Goal: Navigation & Orientation: Find specific page/section

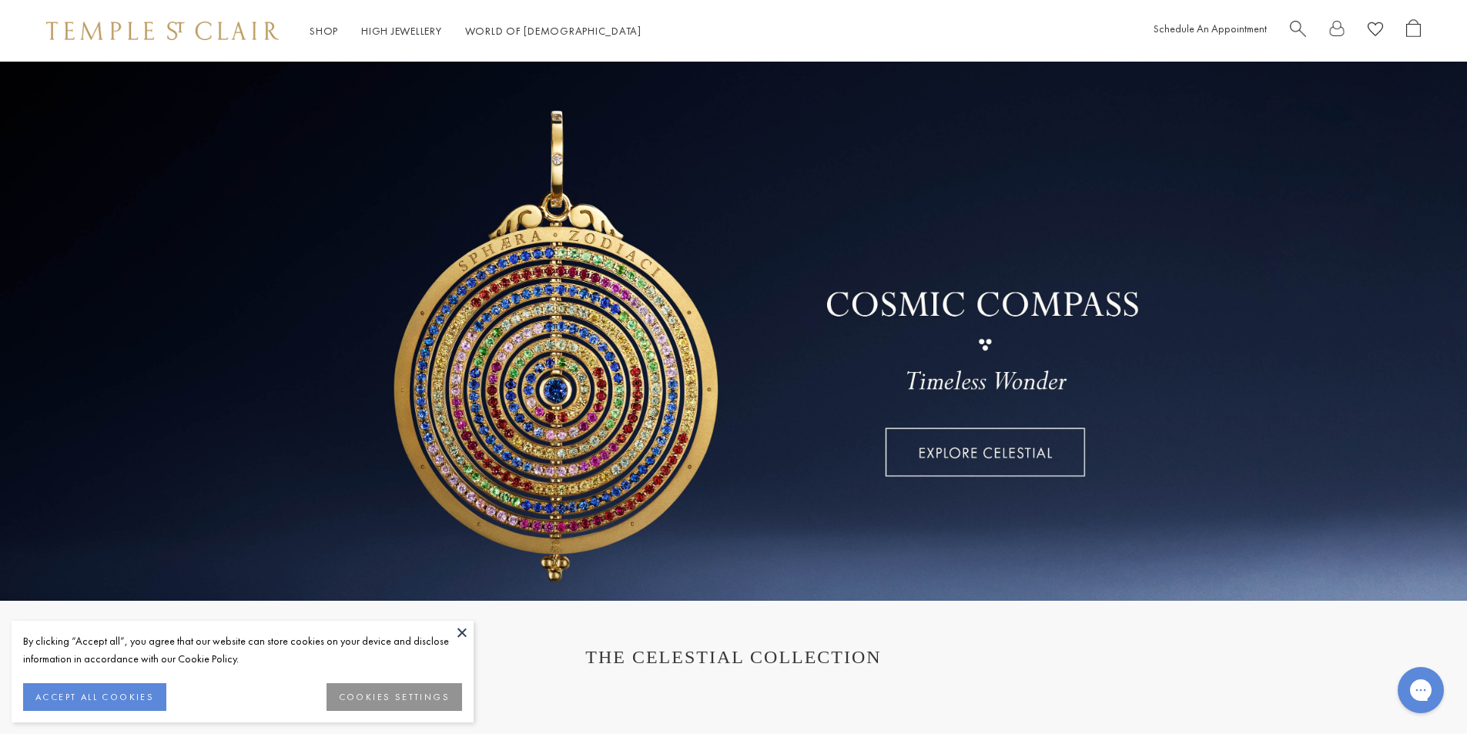
click at [464, 628] on button at bounding box center [461, 632] width 23 height 23
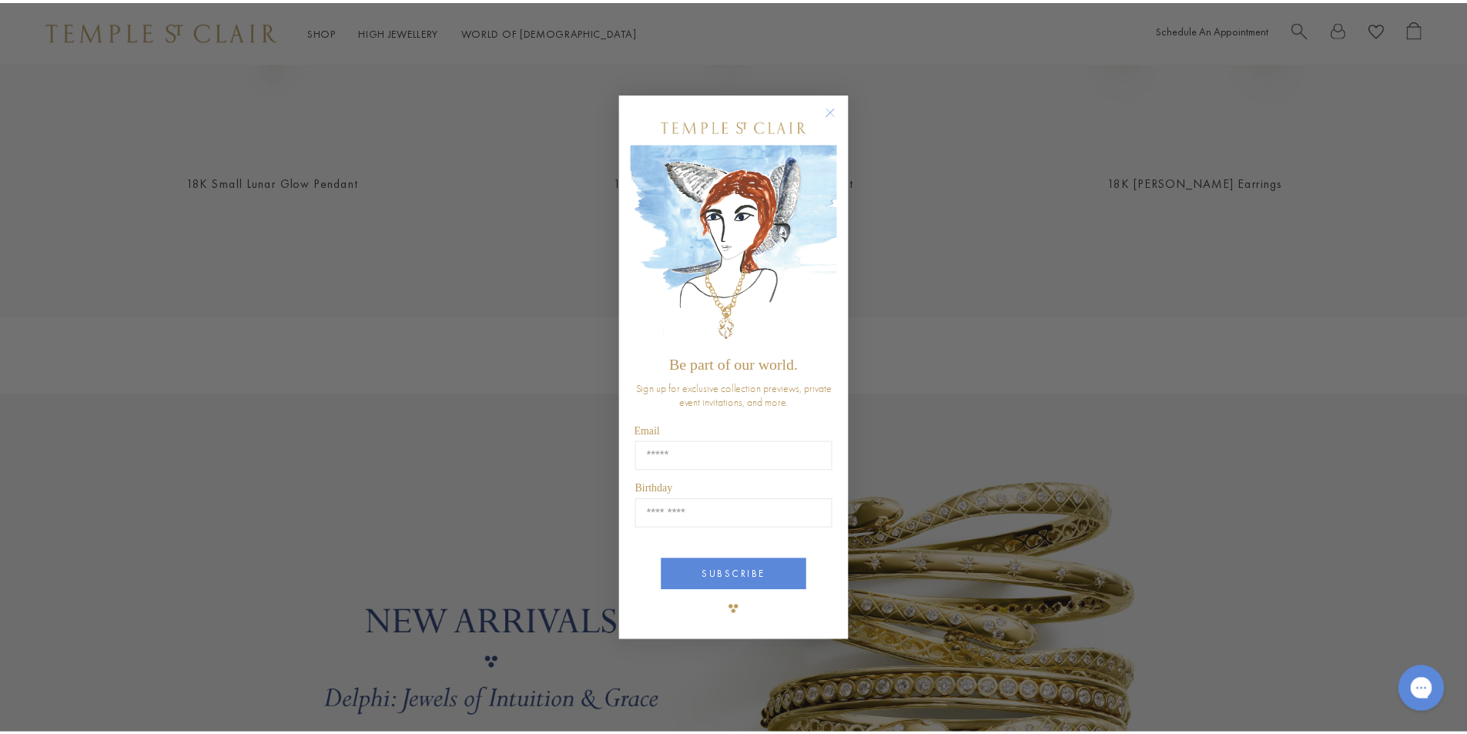
scroll to position [1001, 0]
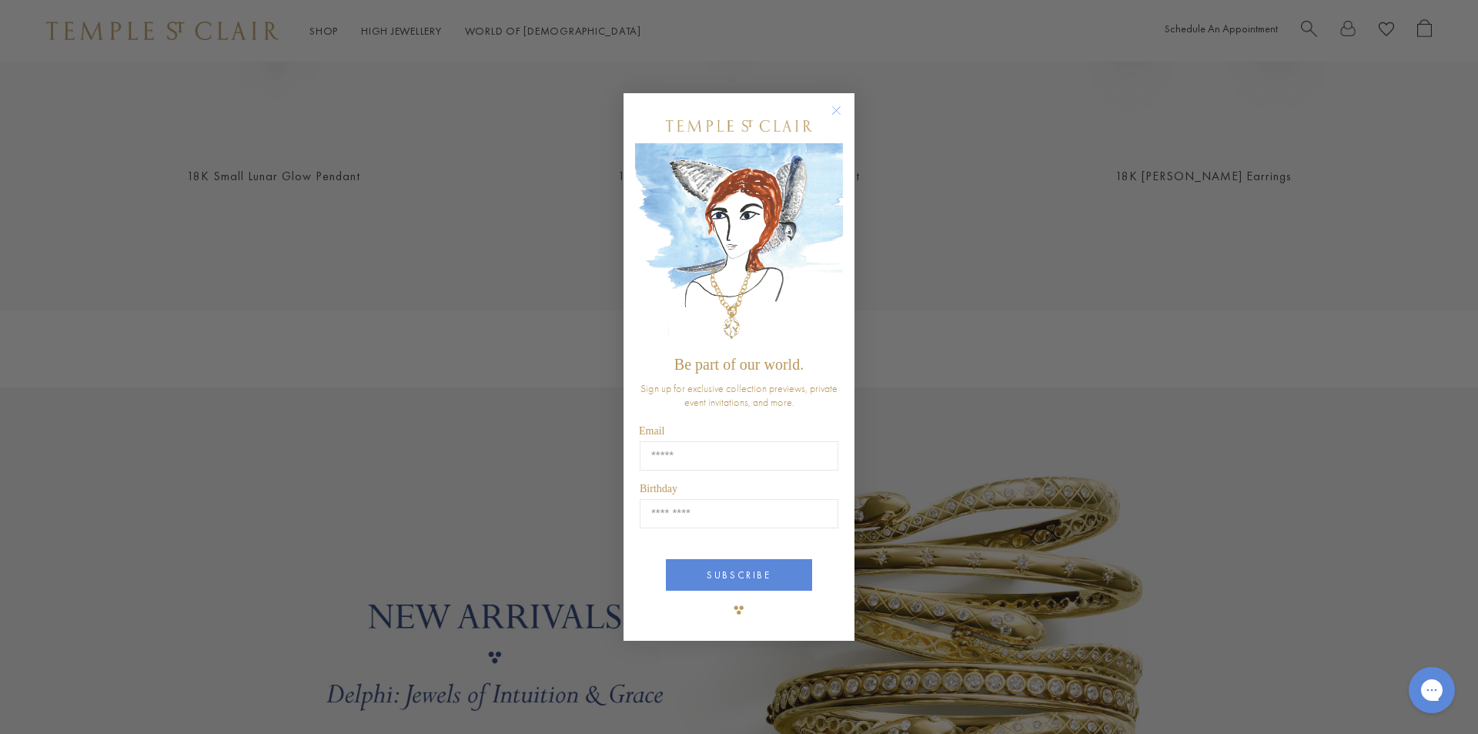
click at [835, 109] on circle "Close dialog" at bounding box center [837, 110] width 18 height 18
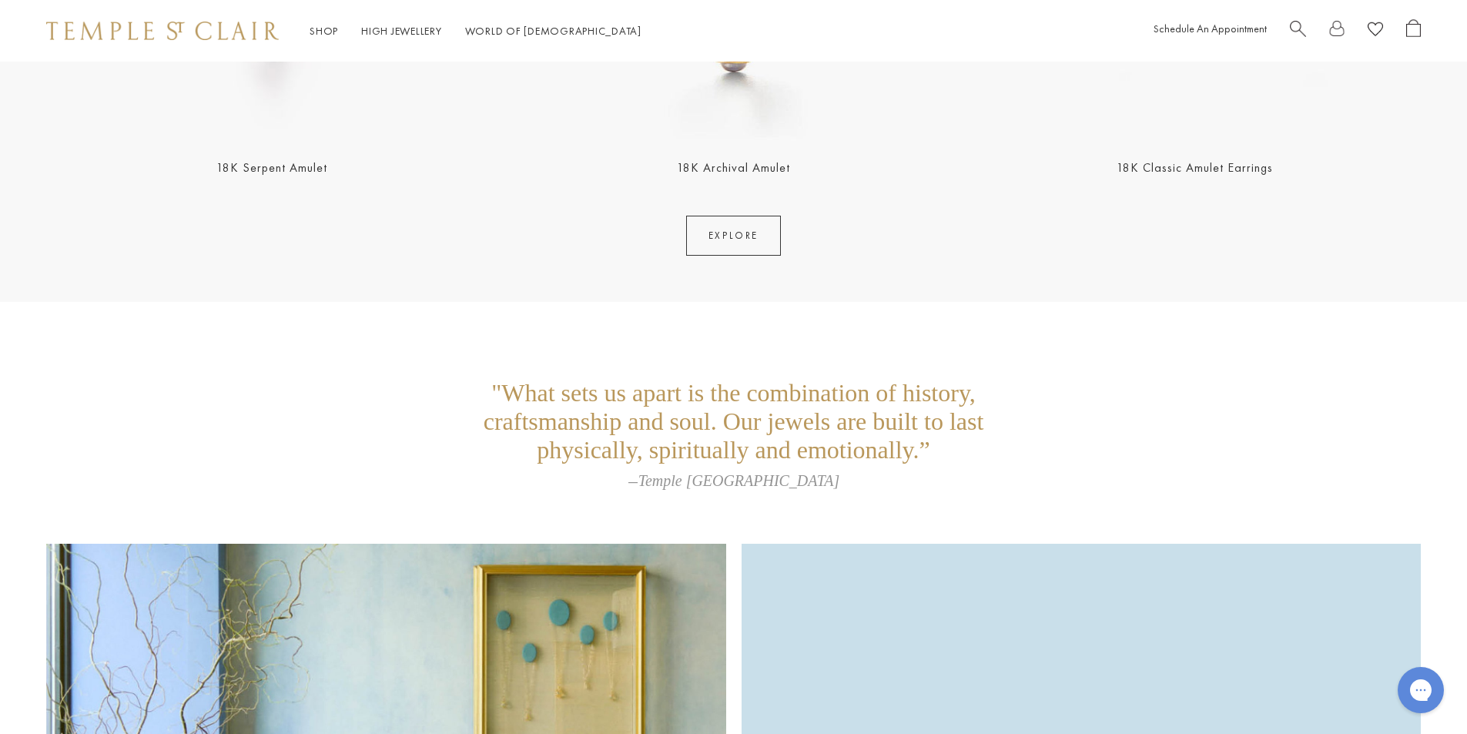
scroll to position [3760, 0]
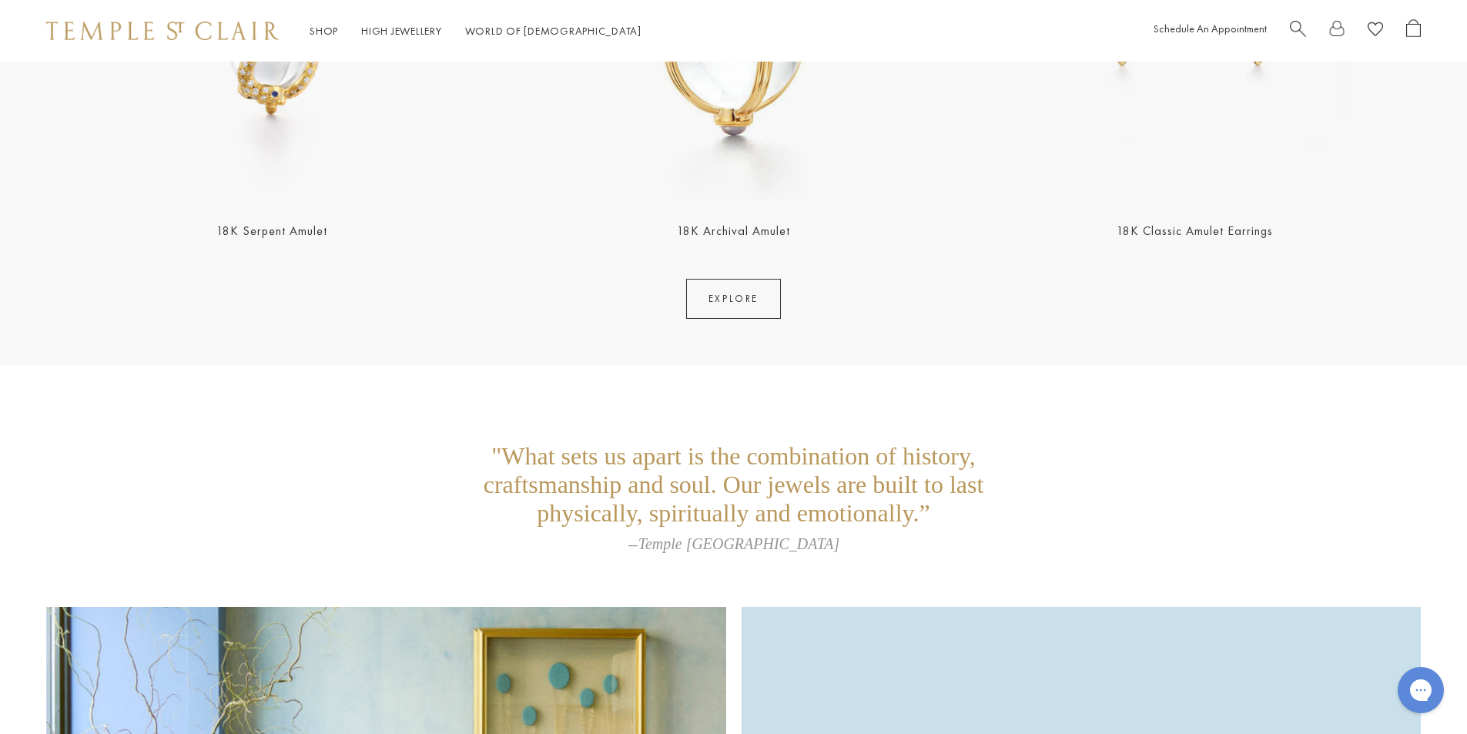
click at [752, 302] on link "EXPLORE" at bounding box center [733, 299] width 95 height 40
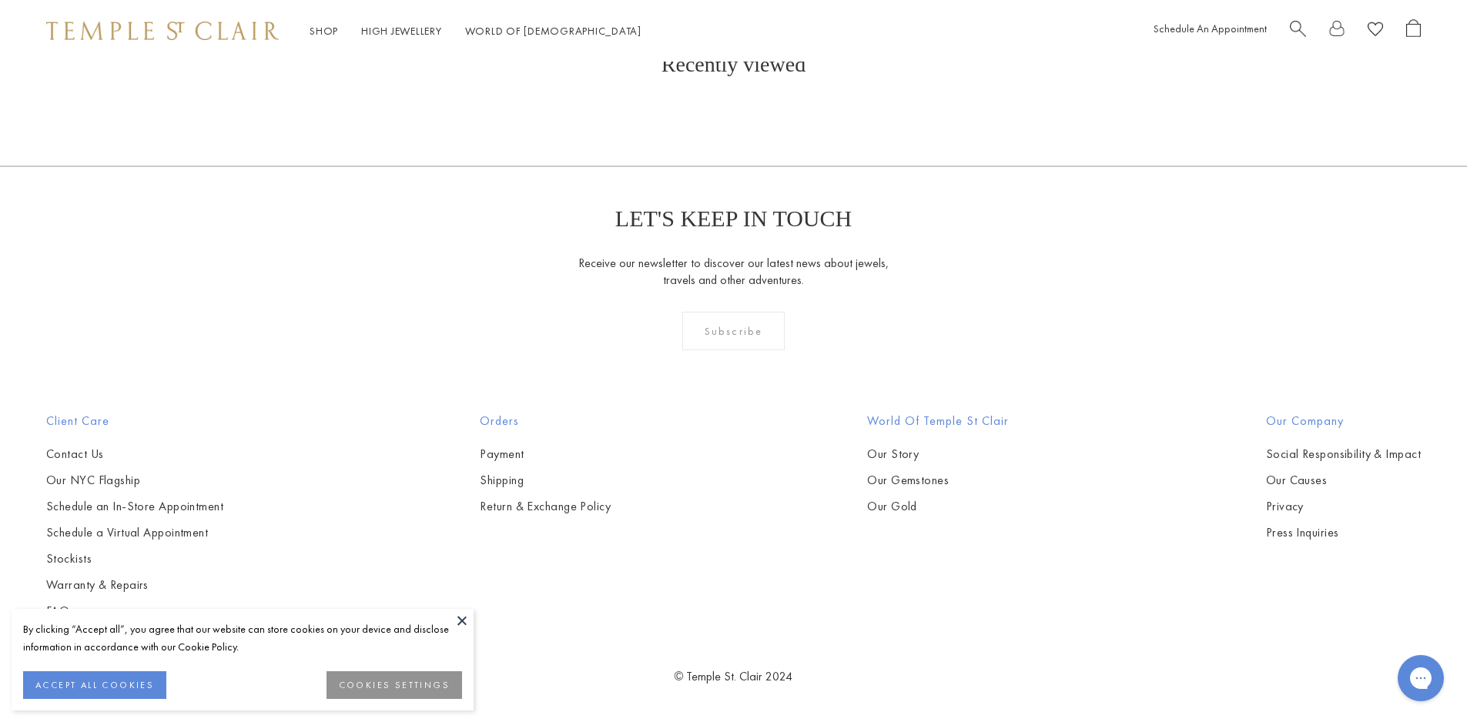
scroll to position [10395, 0]
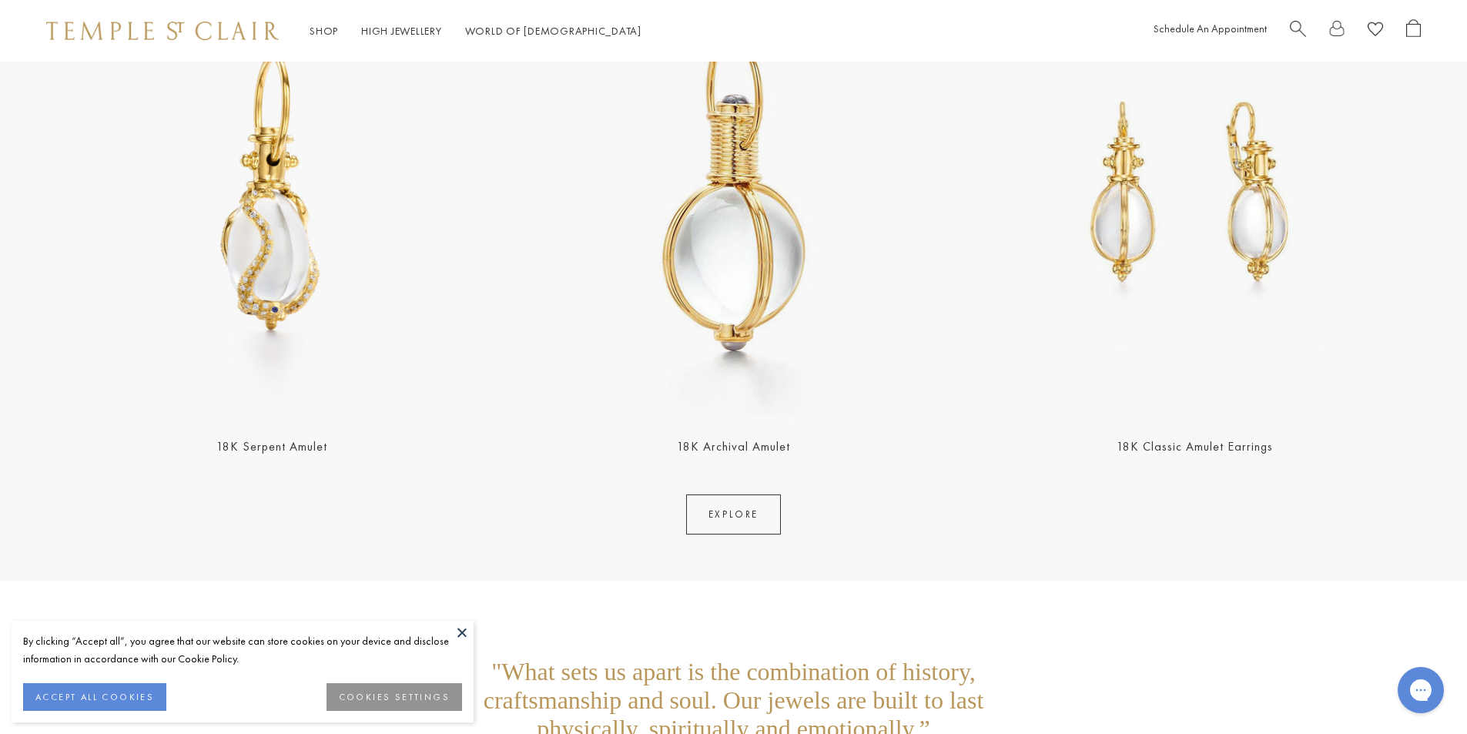
scroll to position [3529, 0]
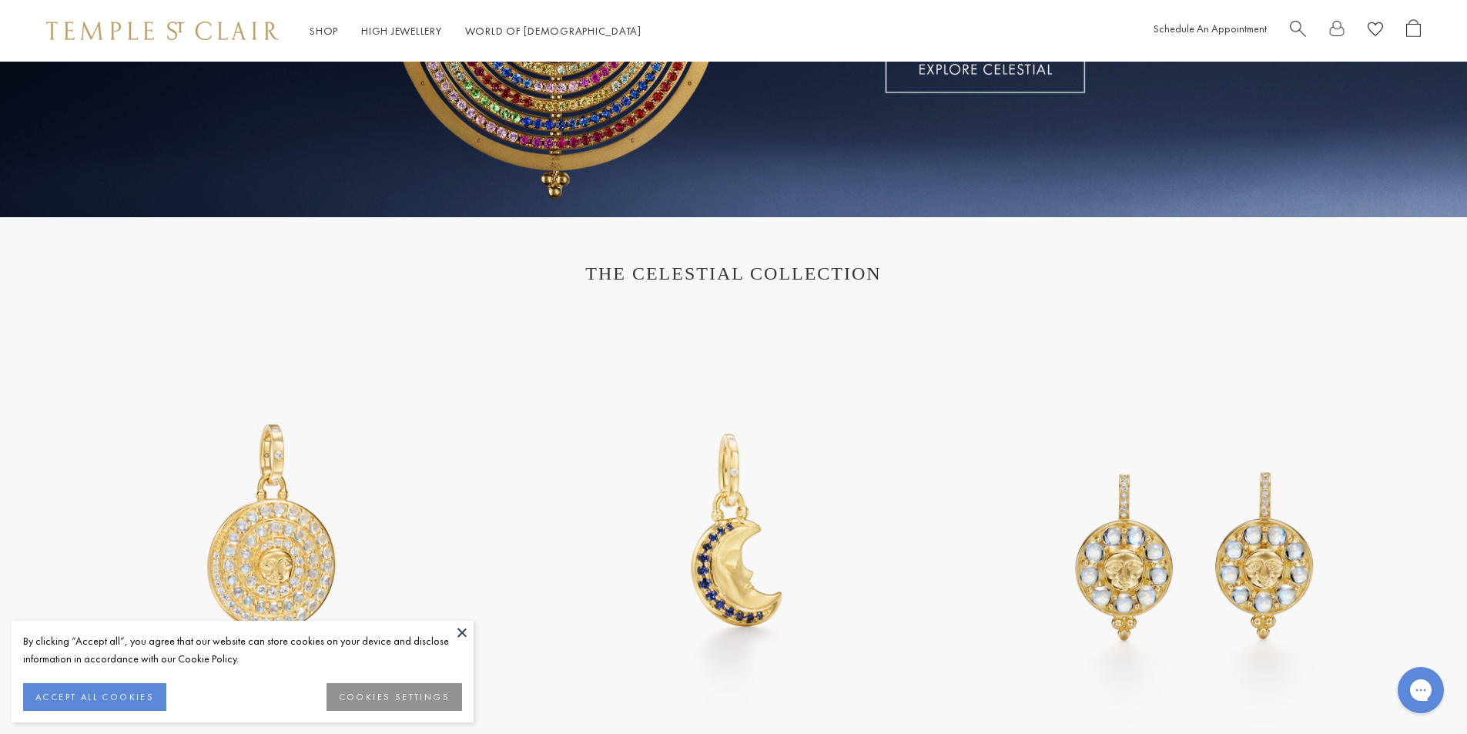
scroll to position [385, 0]
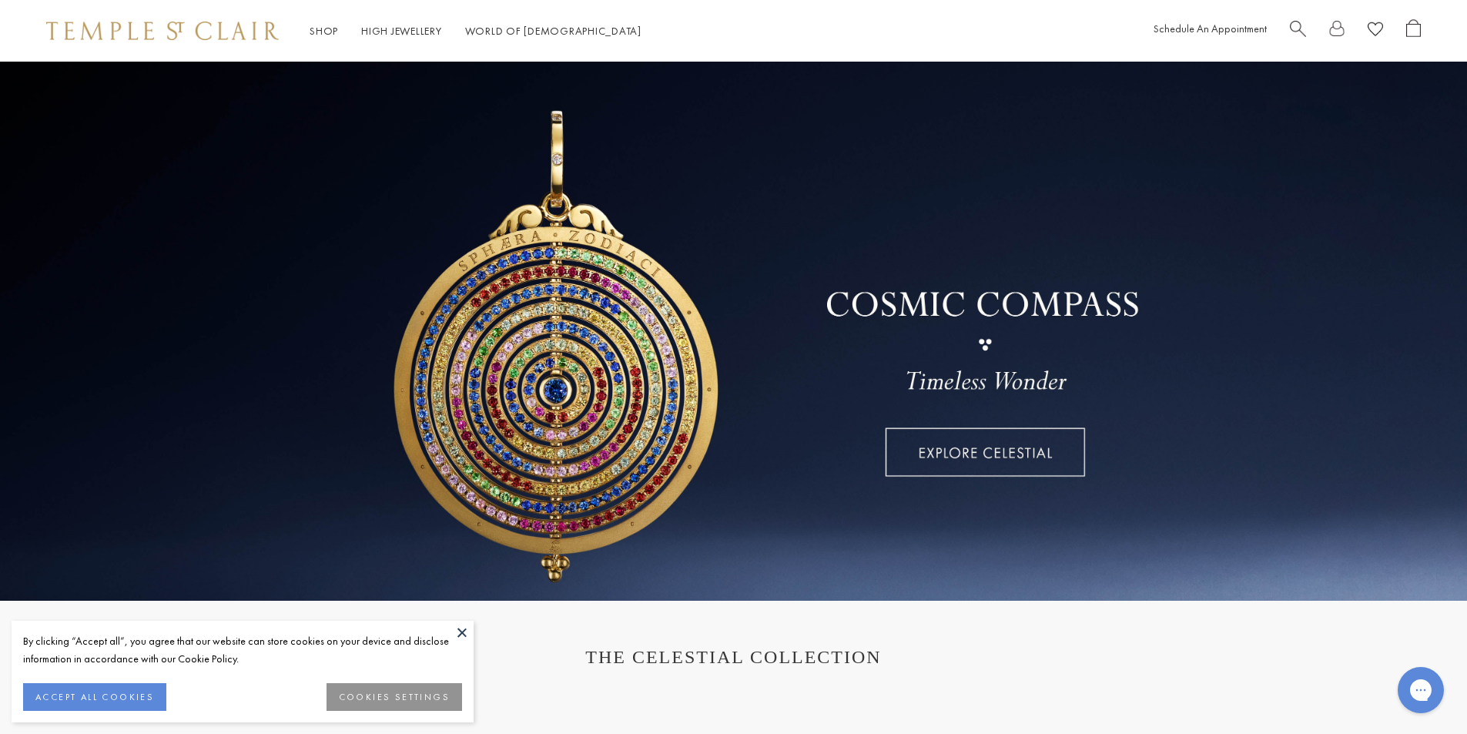
scroll to position [308, 0]
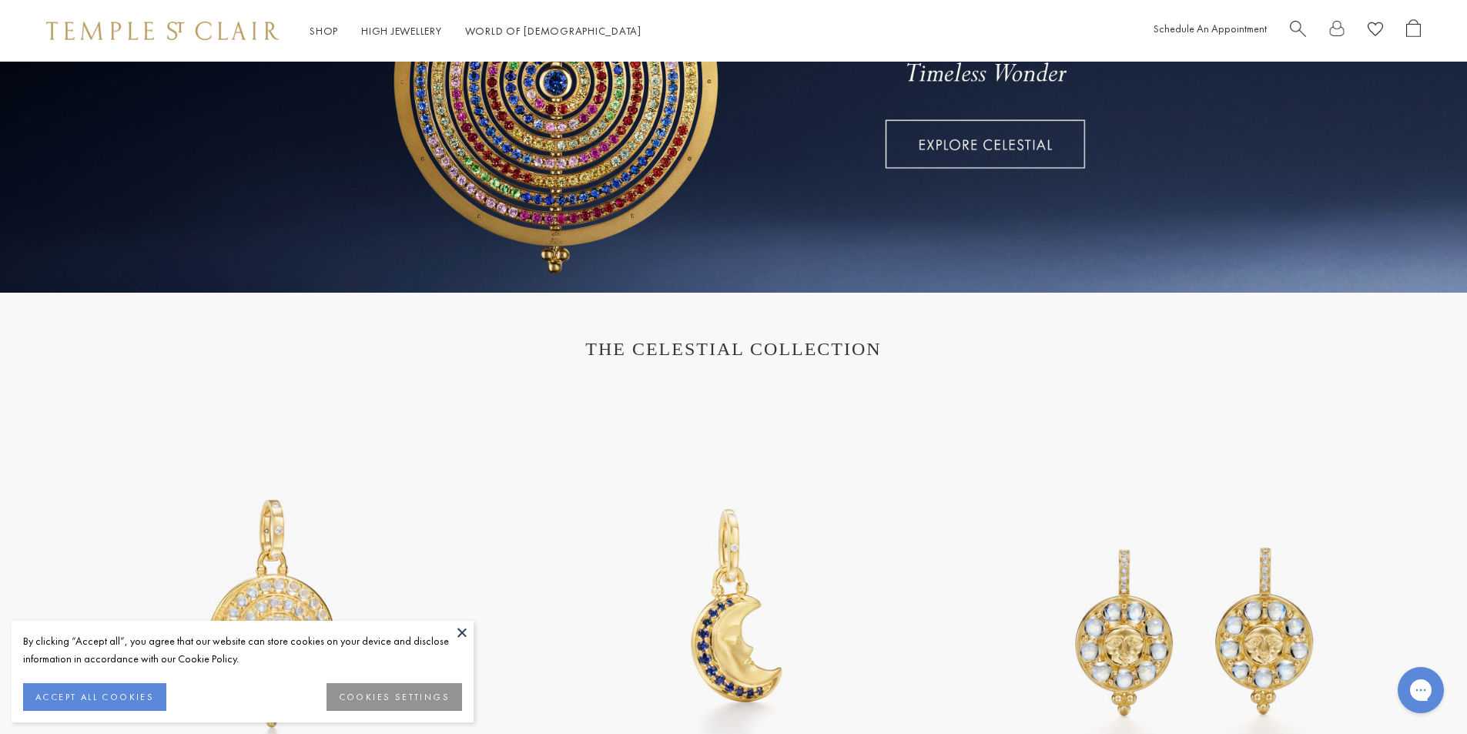
click at [461, 630] on button at bounding box center [461, 632] width 23 height 23
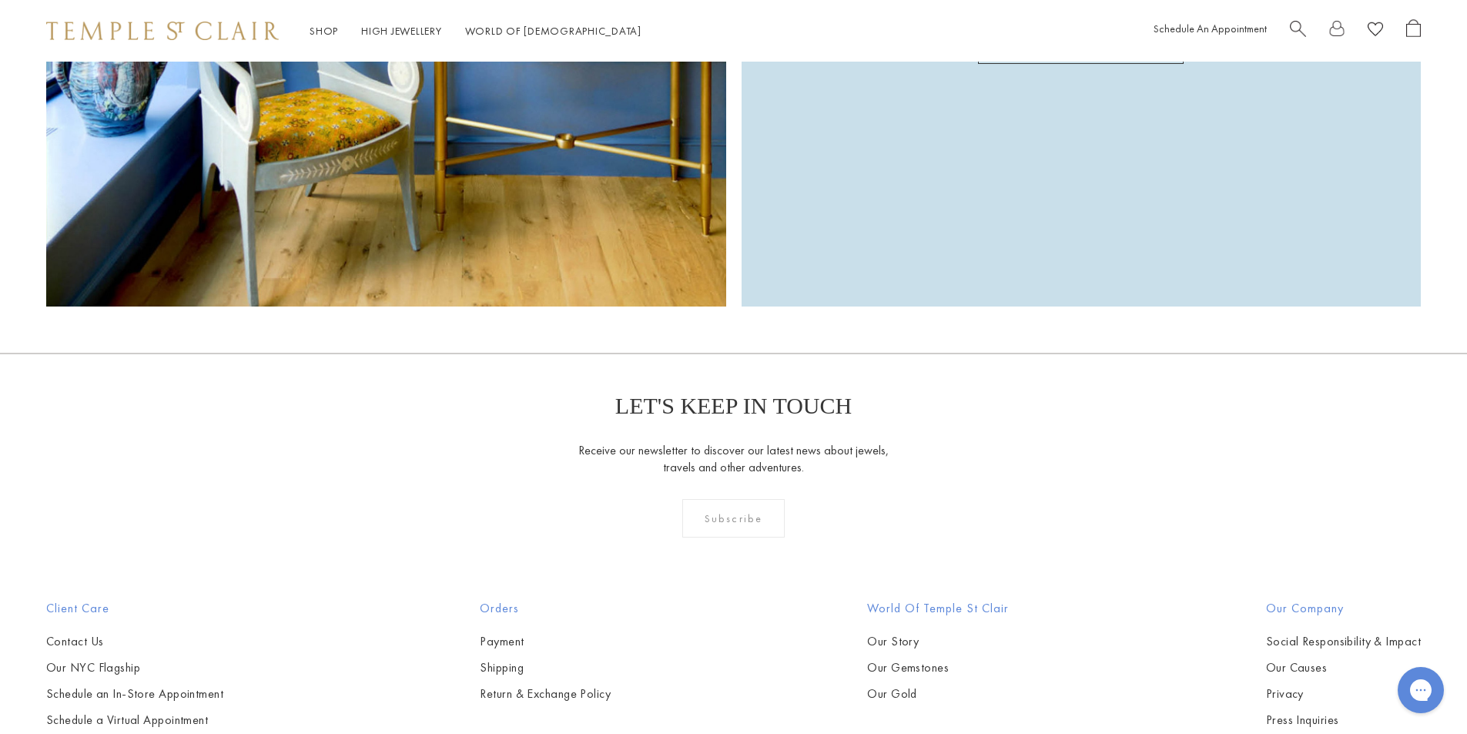
scroll to position [4915, 0]
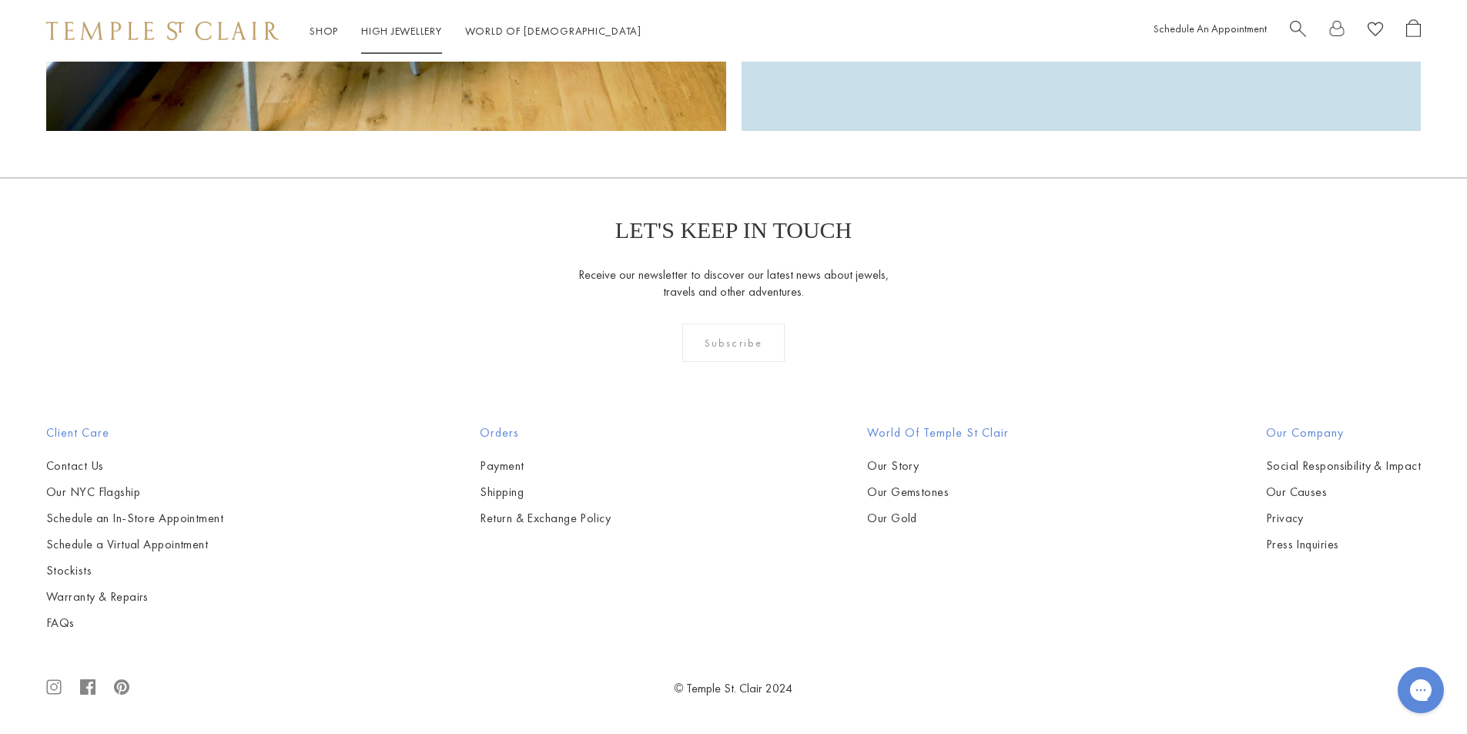
click at [400, 26] on link "High Jewellery High Jewellery" at bounding box center [401, 31] width 81 height 14
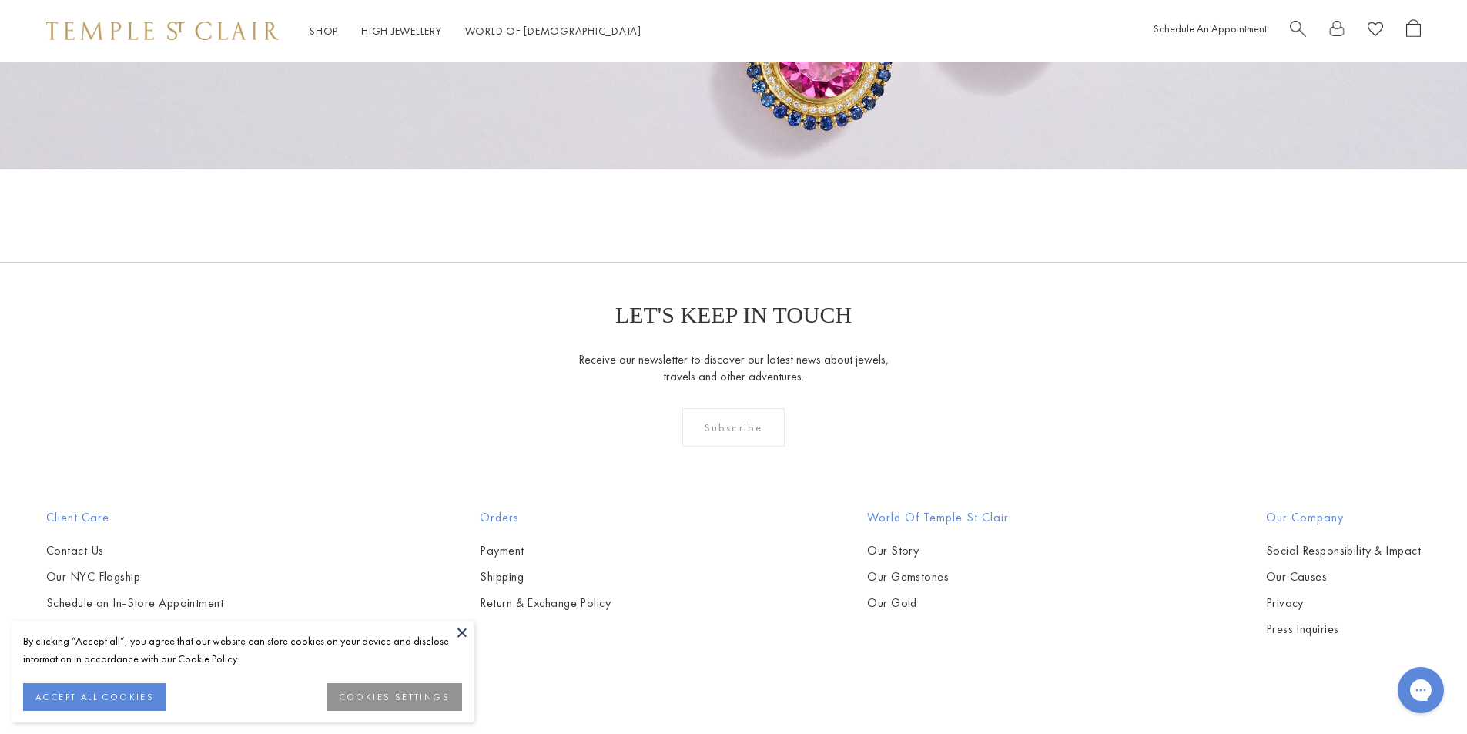
scroll to position [1394, 0]
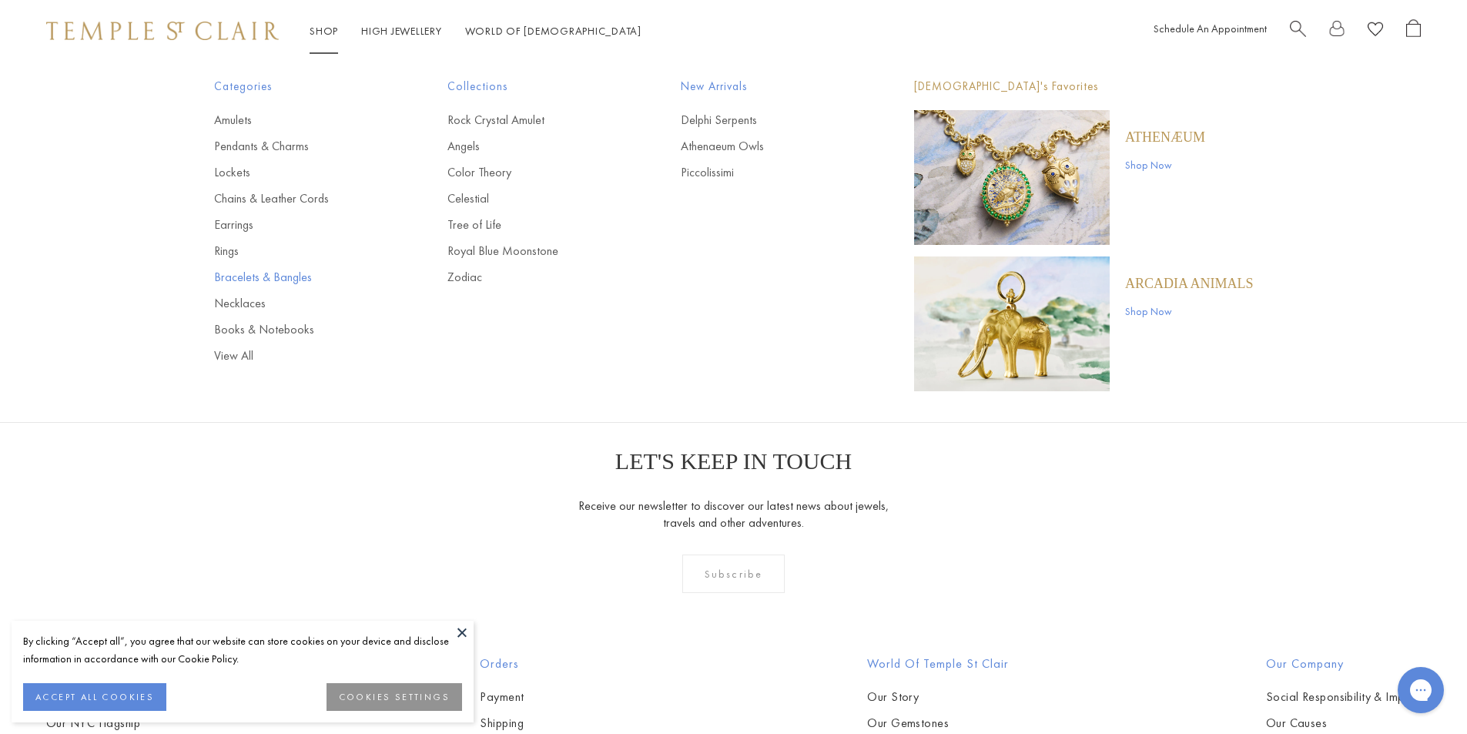
click at [253, 278] on link "Bracelets & Bangles" at bounding box center [300, 277] width 172 height 17
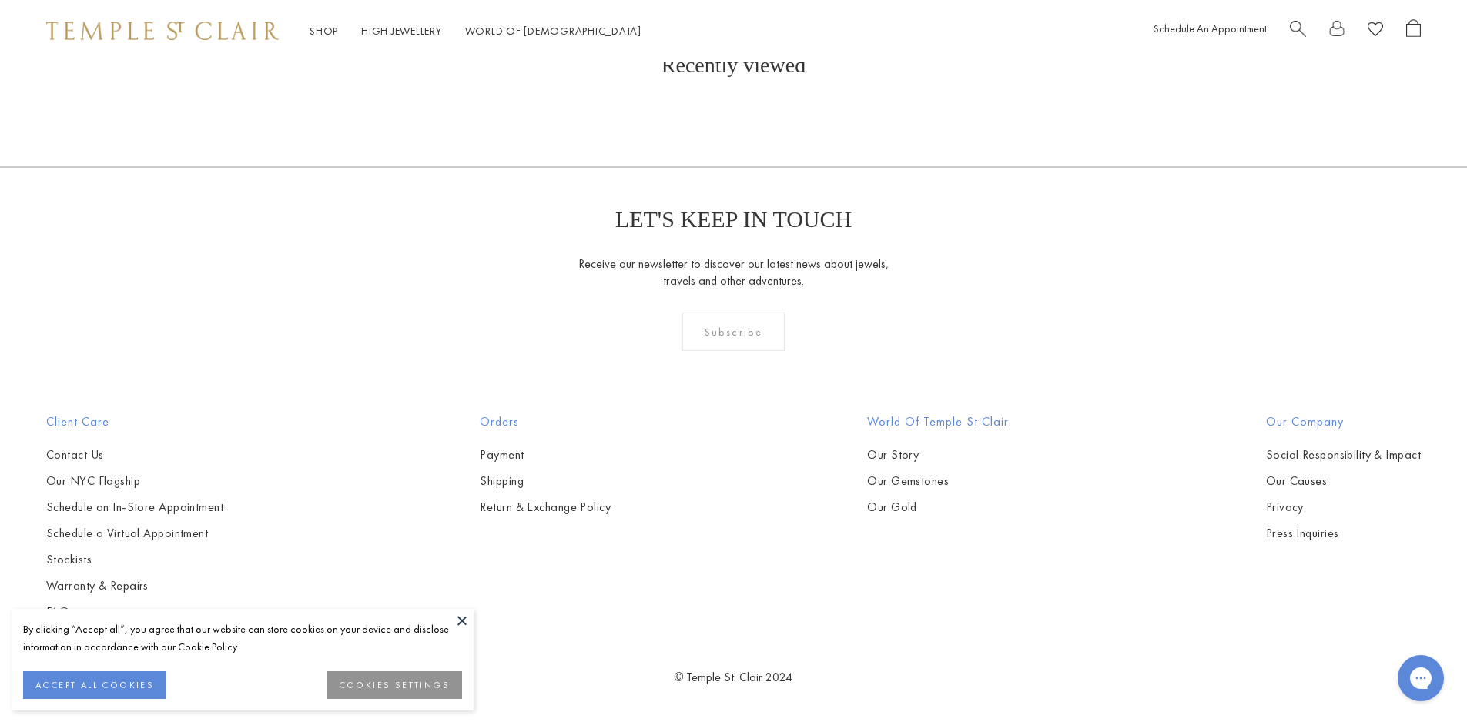
scroll to position [5082, 0]
click at [0, 0] on img at bounding box center [0, 0] width 0 height 0
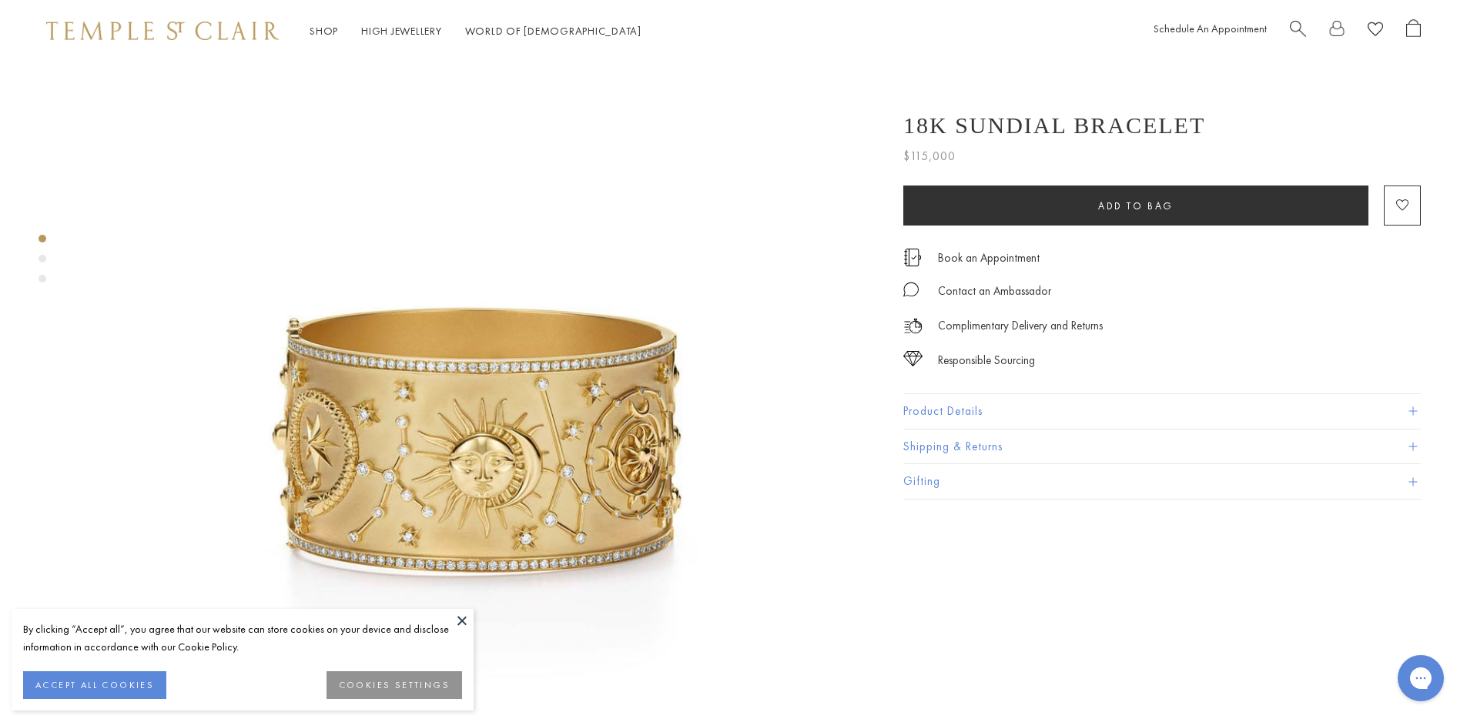
click at [571, 415] on img at bounding box center [471, 456] width 789 height 789
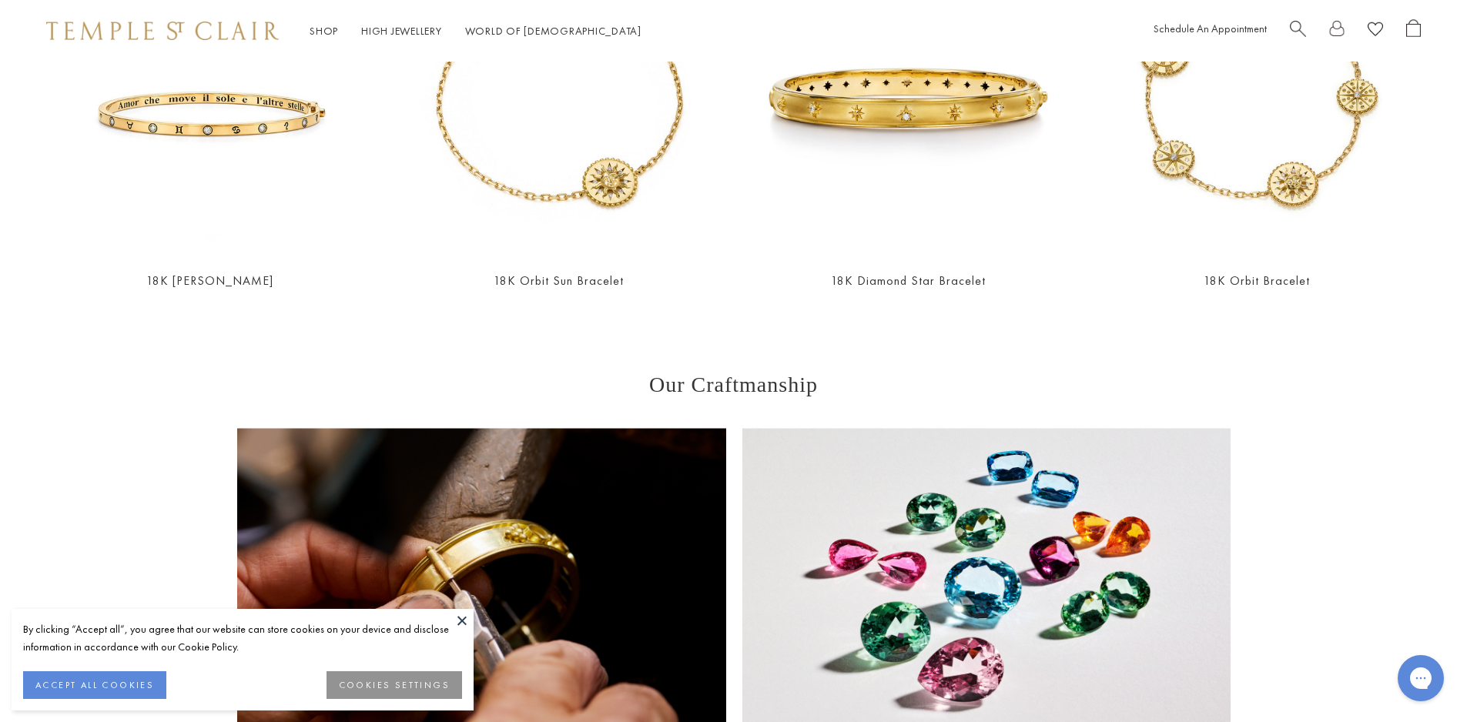
scroll to position [2849, 0]
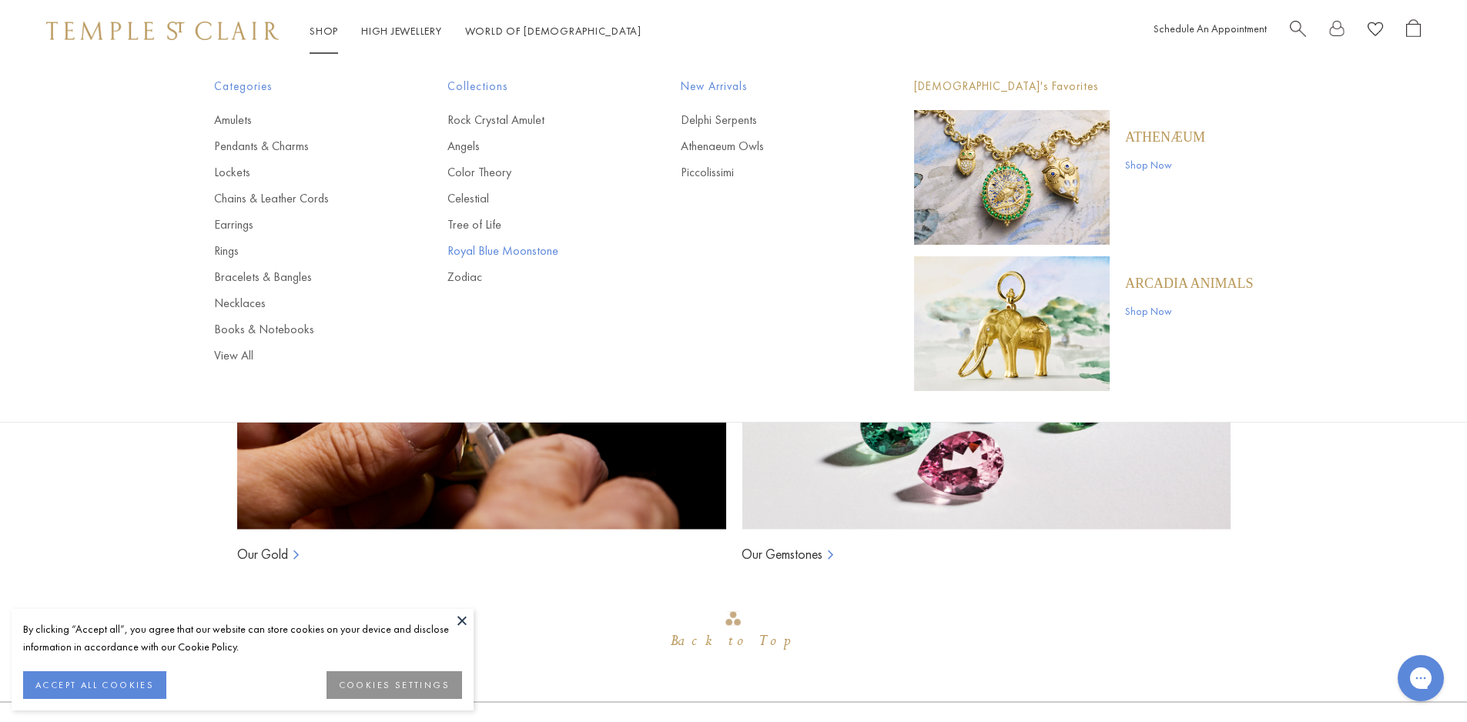
click at [503, 250] on link "Royal Blue Moonstone" at bounding box center [533, 251] width 172 height 17
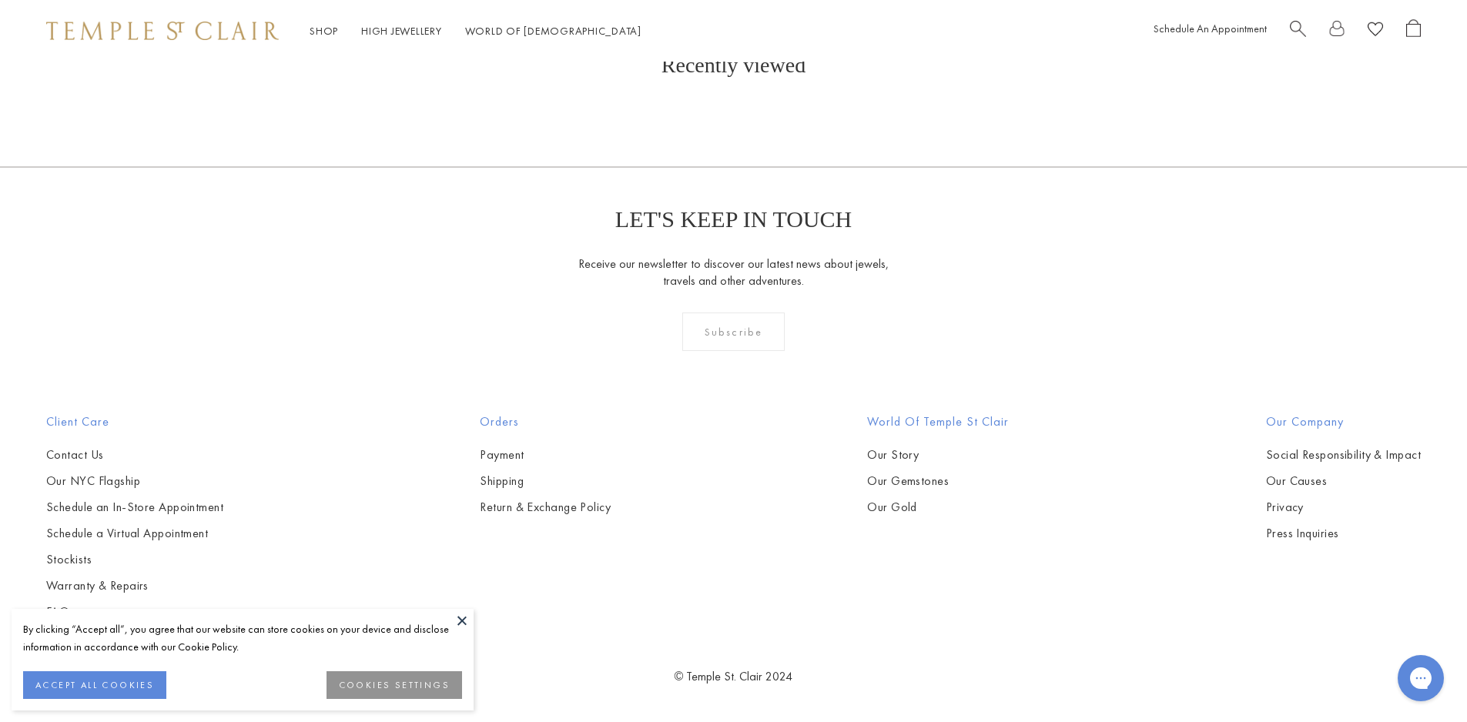
scroll to position [9240, 0]
